Goal: Navigation & Orientation: Find specific page/section

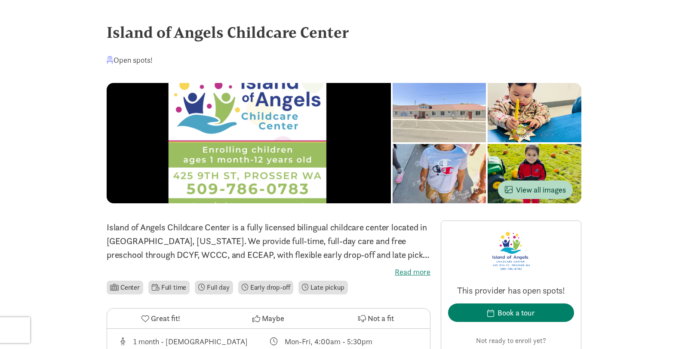
click at [392, 142] on div at bounding box center [439, 112] width 94 height 59
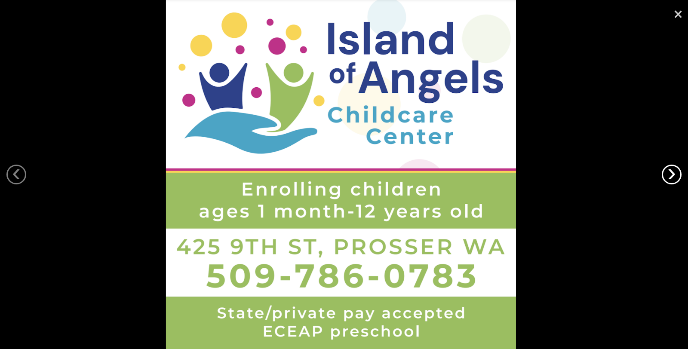
click at [673, 168] on link "›" at bounding box center [671, 175] width 20 height 20
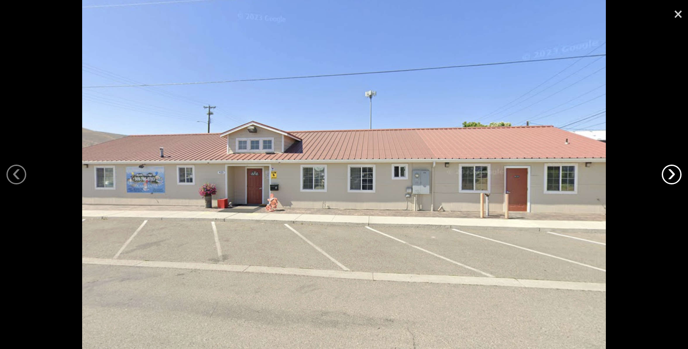
click at [673, 168] on link "›" at bounding box center [671, 175] width 20 height 20
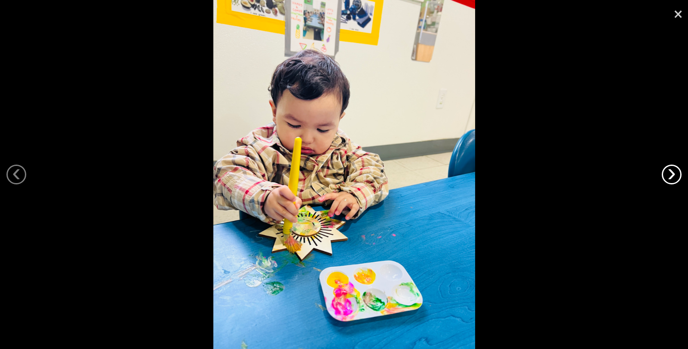
click at [673, 168] on link "›" at bounding box center [671, 175] width 20 height 20
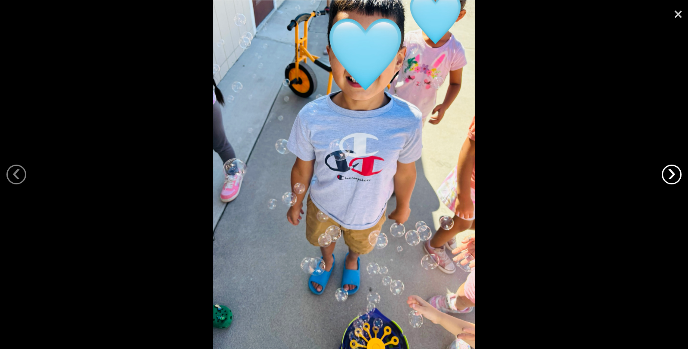
click at [673, 168] on link "›" at bounding box center [671, 175] width 20 height 20
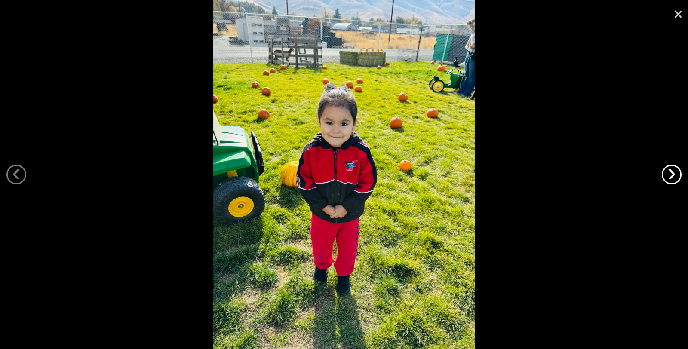
click at [673, 168] on link "›" at bounding box center [671, 175] width 20 height 20
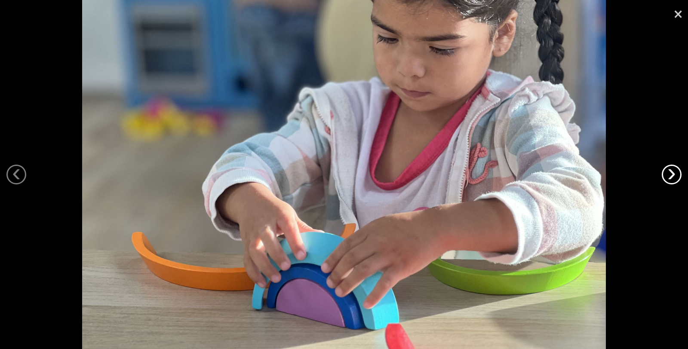
click at [673, 168] on link "›" at bounding box center [671, 175] width 20 height 20
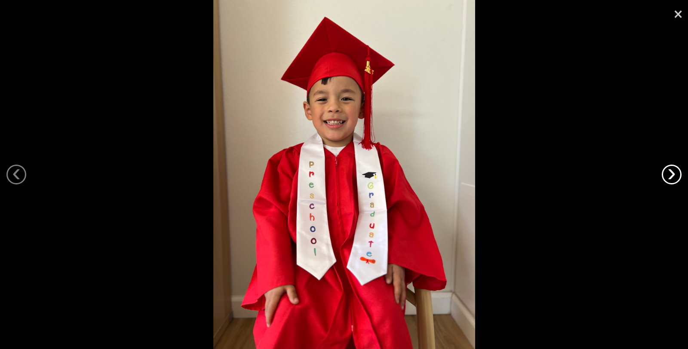
click at [673, 168] on link "›" at bounding box center [671, 175] width 20 height 20
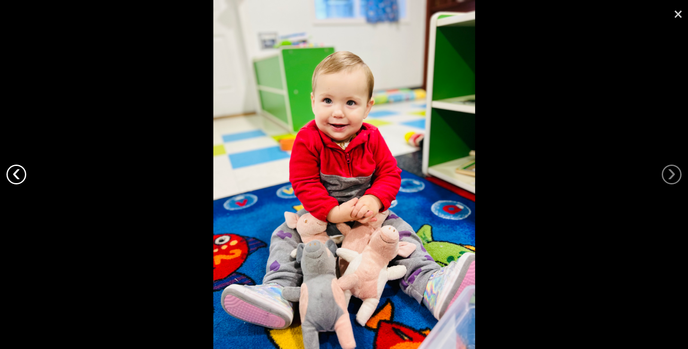
click at [13, 179] on link "‹" at bounding box center [16, 175] width 20 height 20
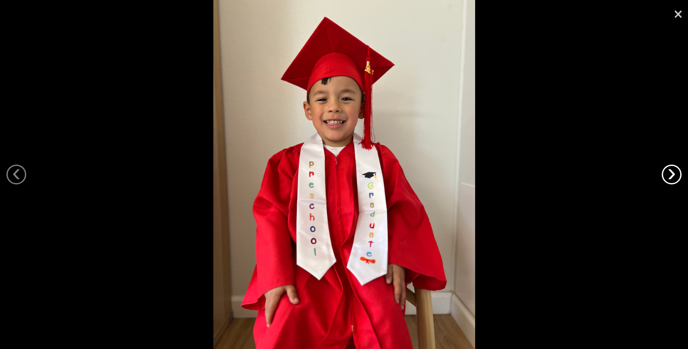
click at [672, 165] on link "›" at bounding box center [671, 175] width 20 height 20
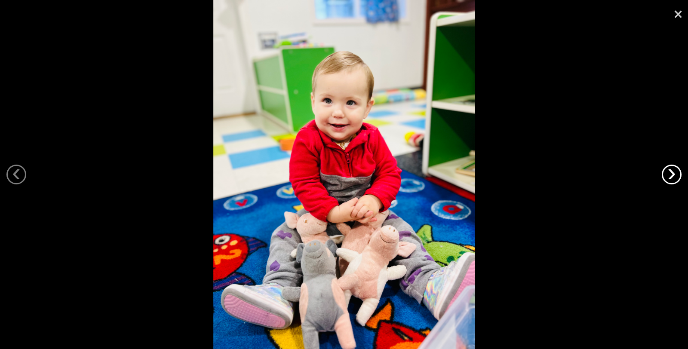
click at [672, 165] on link "›" at bounding box center [671, 175] width 20 height 20
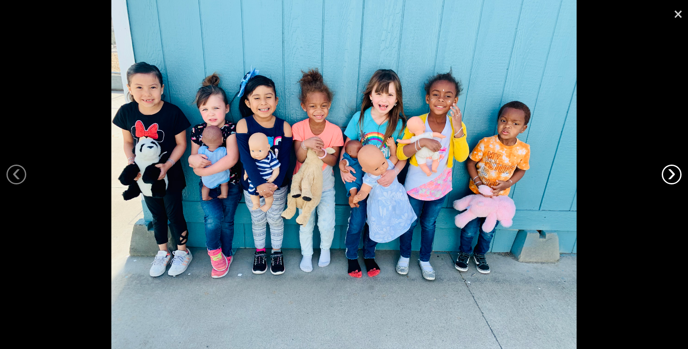
click at [672, 165] on link "›" at bounding box center [671, 175] width 20 height 20
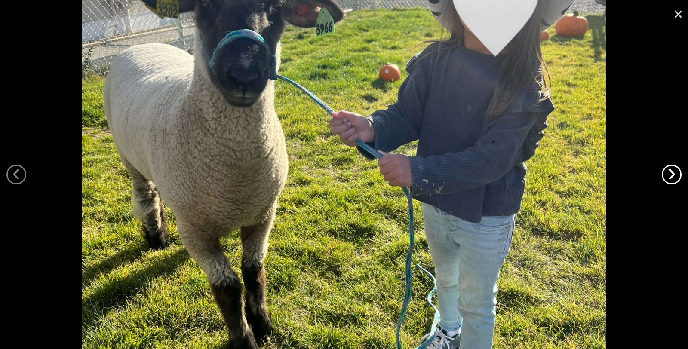
click at [672, 165] on link "›" at bounding box center [671, 175] width 20 height 20
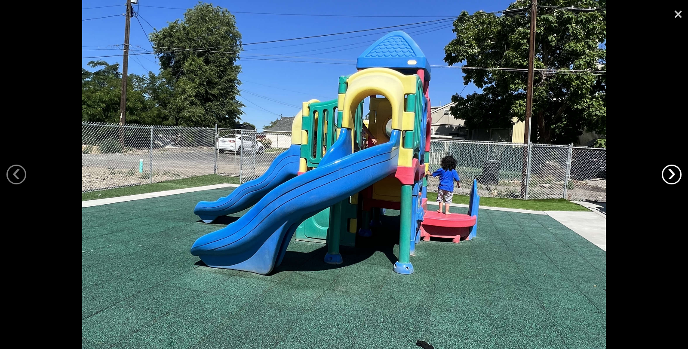
click at [672, 165] on link "›" at bounding box center [671, 175] width 20 height 20
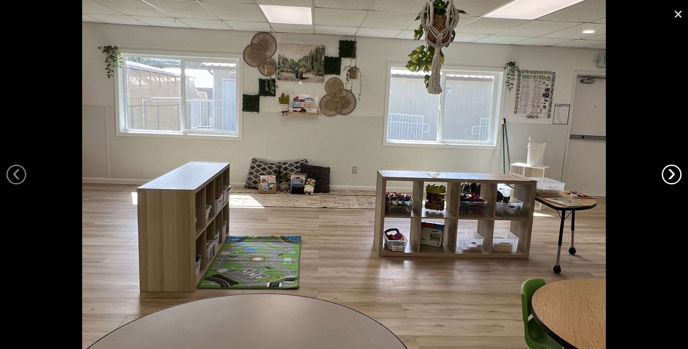
click at [672, 165] on link "›" at bounding box center [671, 175] width 20 height 20
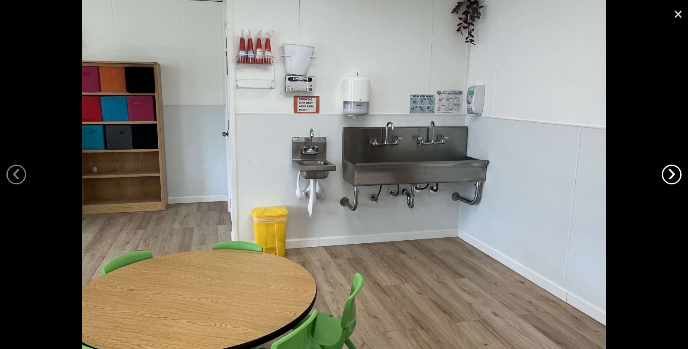
click at [672, 165] on link "›" at bounding box center [671, 175] width 20 height 20
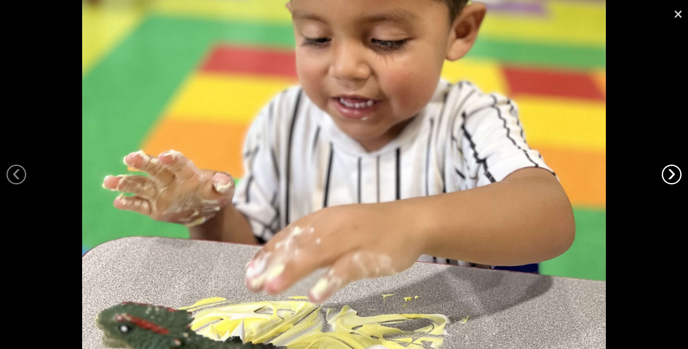
click at [672, 165] on link "›" at bounding box center [671, 175] width 20 height 20
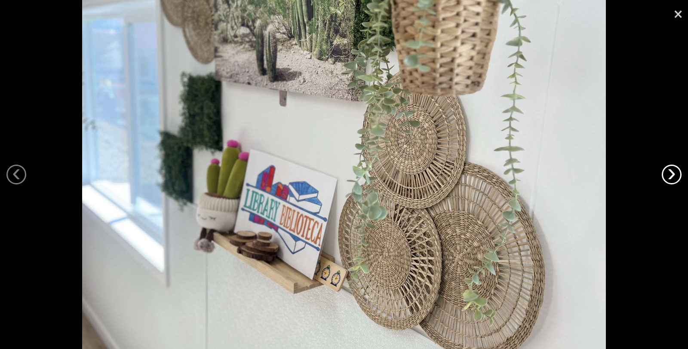
click at [672, 165] on link "›" at bounding box center [671, 175] width 20 height 20
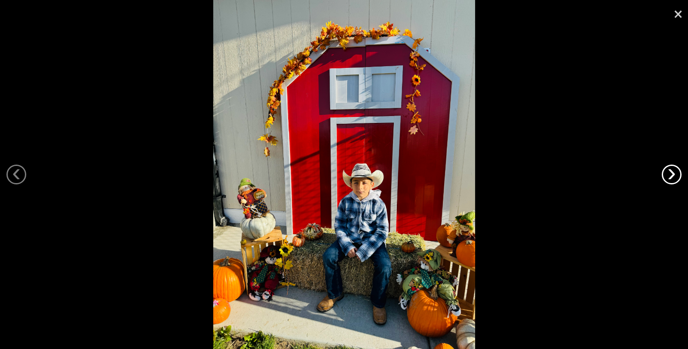
click at [672, 165] on link "›" at bounding box center [671, 175] width 20 height 20
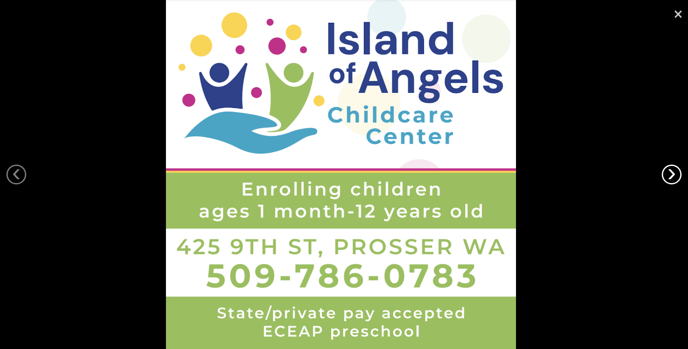
click at [672, 165] on link "›" at bounding box center [671, 175] width 20 height 20
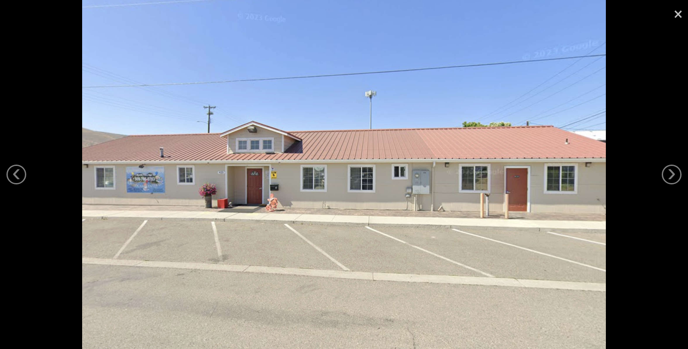
click at [679, 21] on link "×" at bounding box center [678, 13] width 20 height 26
